Goal: Complete application form

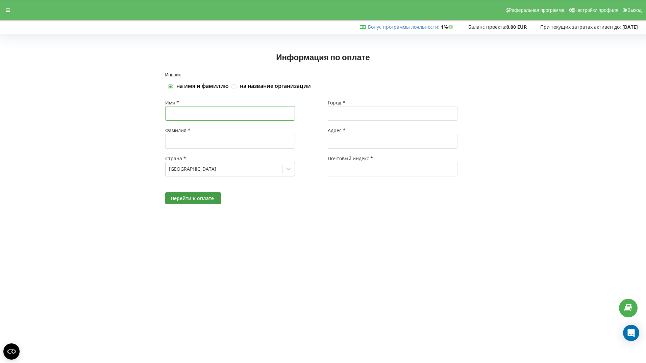
click at [189, 115] on input "text" at bounding box center [230, 113] width 130 height 15
click at [118, 157] on div "Инвойс на имя и фамилию на название организации Имя * Фамилия * Страна * [GEOGR…" at bounding box center [323, 146] width 632 height 148
click at [181, 117] on input "text" at bounding box center [230, 113] width 130 height 15
type input "Tatsiana"
type input "Safonava"
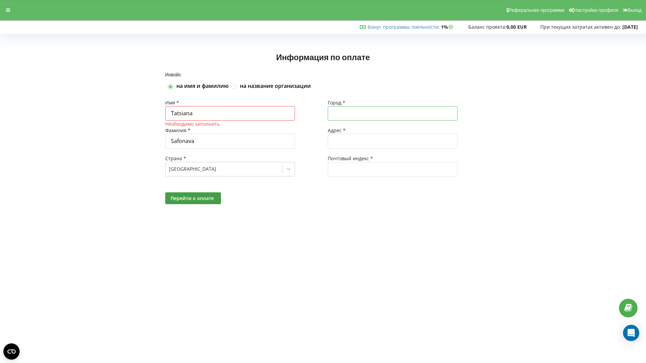
type input "Warzsawa"
type input "Ul. [PERSON_NAME], 11B-42"
type input "01-780"
type input "[PERSON_NAME]"
drag, startPoint x: 199, startPoint y: 112, endPoint x: 149, endPoint y: 103, distance: 50.6
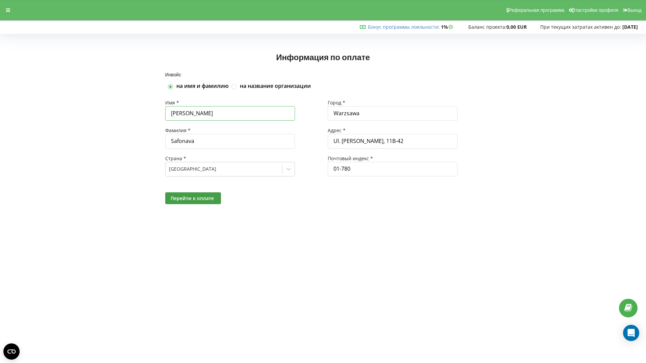
click at [149, 103] on div "Инвойс на имя и фамилию на название организации Имя * [PERSON_NAME] * [PERSON_N…" at bounding box center [323, 146] width 632 height 148
drag, startPoint x: 178, startPoint y: 139, endPoint x: 148, endPoint y: 132, distance: 31.1
click at [148, 132] on div "Инвойс на имя и фамилию на название организации Имя * Необходимо заполнить Фами…" at bounding box center [323, 146] width 632 height 148
click at [235, 84] on label at bounding box center [234, 84] width 6 height 0
click at [235, 86] on input "на название организации" at bounding box center [234, 87] width 6 height 6
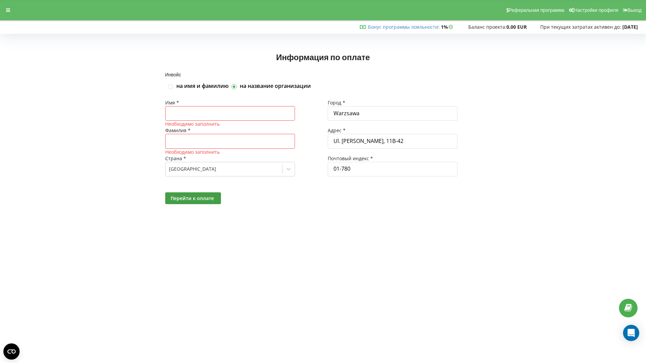
checkbox input "true"
checkbox input "false"
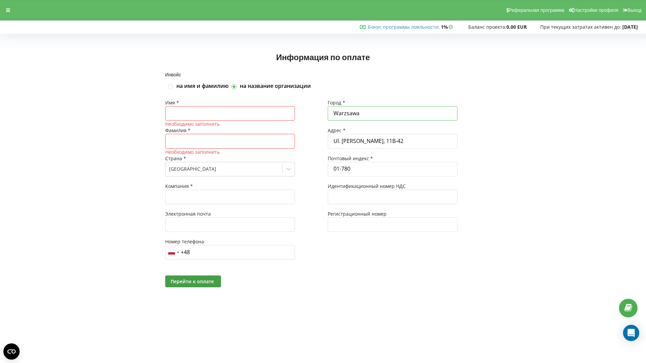
drag, startPoint x: 366, startPoint y: 115, endPoint x: 289, endPoint y: 105, distance: 77.6
click at [289, 105] on div "Имя * Необходимо заполнить Фамилия * Необходимо заполнить Страна * [GEOGRAPHIC_…" at bounding box center [322, 183] width 325 height 176
drag, startPoint x: 416, startPoint y: 141, endPoint x: 279, endPoint y: 129, distance: 137.6
click at [279, 129] on div "Имя * Необходимо заполнить Фамилия * Необходимо заполнить Страна * [GEOGRAPHIC_…" at bounding box center [322, 183] width 325 height 176
drag, startPoint x: 356, startPoint y: 171, endPoint x: 234, endPoint y: 136, distance: 127.0
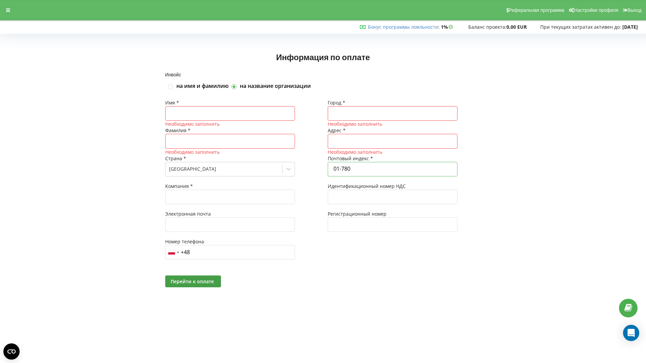
click at [238, 145] on div "Имя * Необходимо заполнить Фамилия * Необходимо заполнить Страна * [GEOGRAPHIC_…" at bounding box center [322, 183] width 325 height 176
click at [105, 130] on div "Инвойс на имя и фамилию на название организации Имя * Необходимо заполнить Фами…" at bounding box center [323, 188] width 632 height 232
click at [167, 83] on div "на имя и фамилию" at bounding box center [197, 85] width 64 height 7
click at [170, 84] on label at bounding box center [171, 84] width 6 height 0
click at [170, 88] on input "на имя и фамилию" at bounding box center [171, 87] width 6 height 6
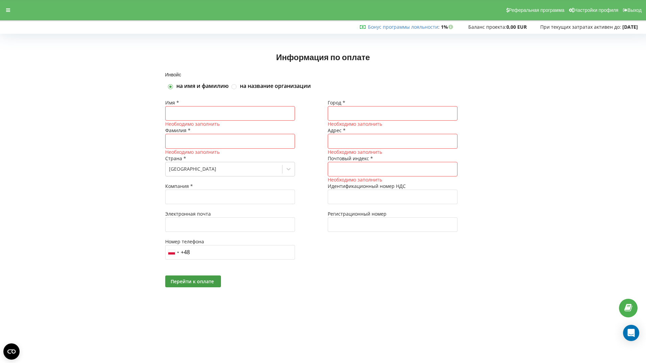
checkbox input "true"
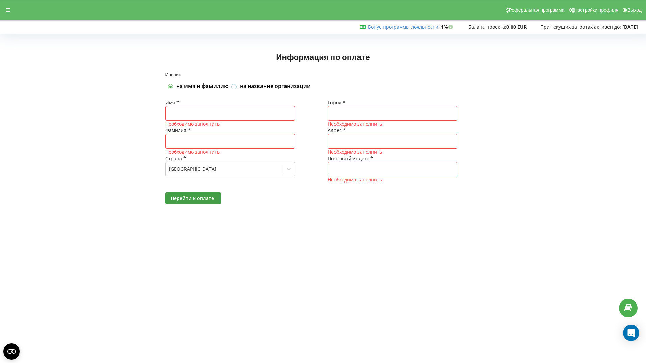
click at [234, 84] on label at bounding box center [234, 84] width 6 height 0
click at [234, 86] on input "на название организации" at bounding box center [234, 87] width 6 height 6
checkbox input "true"
checkbox input "false"
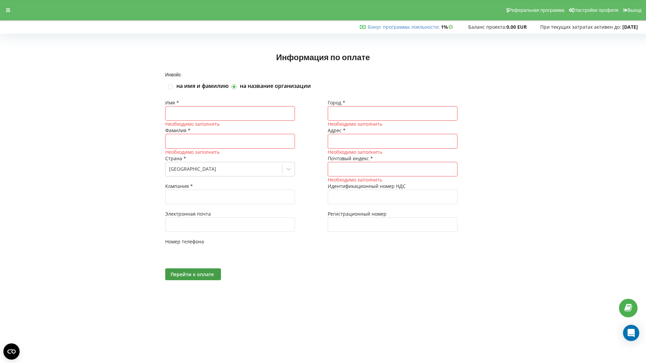
type input "+48"
click at [196, 200] on input "text" at bounding box center [230, 196] width 130 height 15
type input "PANA sp. z o.o."
type input "[EMAIL_ADDRESS][DOMAIN_NAME]"
type input "[GEOGRAPHIC_DATA]"
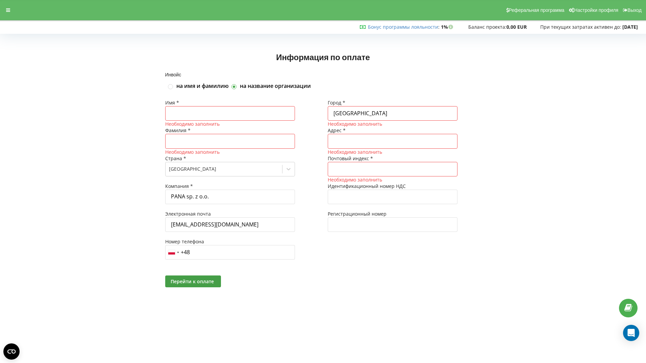
type input "[STREET_ADDRESS] lok. 93"
type input "02-672"
type input "[PERSON_NAME]"
drag, startPoint x: 196, startPoint y: 117, endPoint x: 159, endPoint y: 109, distance: 37.2
click at [159, 109] on div "Инвойс на имя и фамилию на название организации Имя * [PERSON_NAME] * Необходим…" at bounding box center [323, 188] width 632 height 232
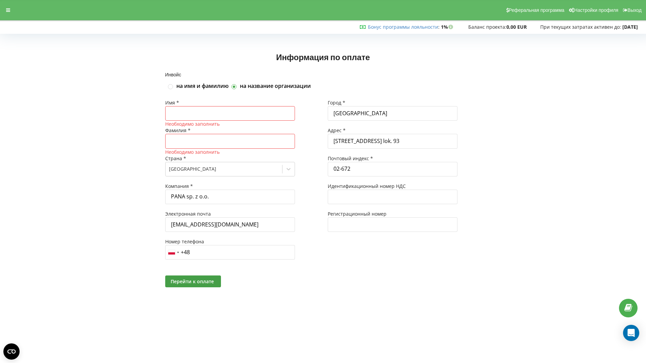
click at [179, 113] on input "text" at bounding box center [230, 113] width 130 height 15
type input "З"
type input "[PERSON_NAME]"
